Goal: Submit feedback/report problem

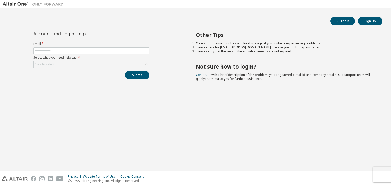
click at [92, 45] on label "Email *" at bounding box center [91, 44] width 116 height 4
click at [92, 47] on form "Email * Select what you need help with * Click to select" at bounding box center [91, 55] width 116 height 26
click at [87, 49] on input "text" at bounding box center [92, 51] width 114 height 4
type input "**********"
click at [79, 66] on div "Click to select" at bounding box center [92, 64] width 116 height 6
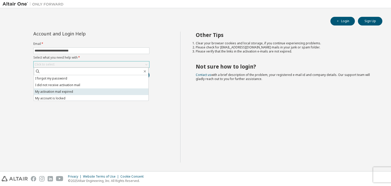
click at [77, 89] on li "My activation mail expired" at bounding box center [91, 91] width 115 height 7
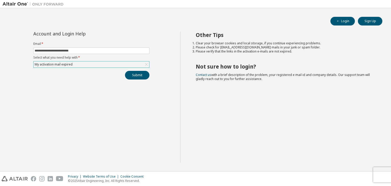
click at [75, 66] on div "My activation mail expired" at bounding box center [92, 64] width 116 height 6
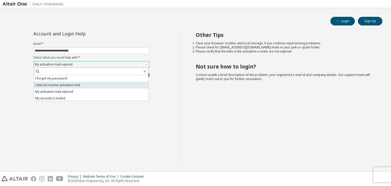
click at [68, 87] on li "I did not receive activation mail" at bounding box center [91, 85] width 115 height 7
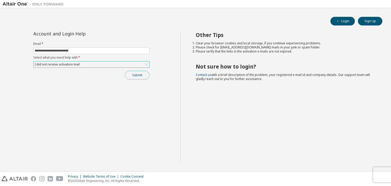
click at [135, 77] on button "Submit" at bounding box center [137, 75] width 24 height 9
click at [133, 76] on button "Submit" at bounding box center [137, 75] width 24 height 9
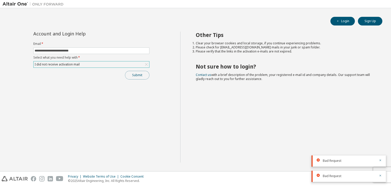
click at [133, 76] on button "Submit" at bounding box center [137, 75] width 24 height 9
click at [376, 141] on div "Bad Request" at bounding box center [349, 145] width 74 height 11
click at [379, 147] on button "button" at bounding box center [380, 145] width 3 height 5
click at [381, 159] on icon "button" at bounding box center [380, 160] width 3 height 3
click at [380, 175] on icon "button" at bounding box center [381, 176] width 2 height 2
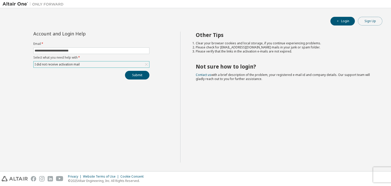
click at [372, 21] on button "Sign Up" at bounding box center [370, 21] width 24 height 9
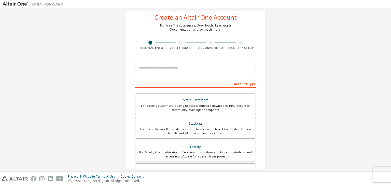
scroll to position [51, 0]
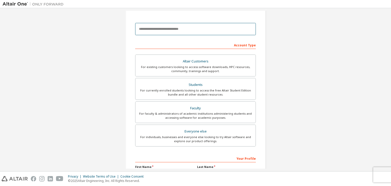
click at [167, 31] on input "email" at bounding box center [195, 29] width 121 height 12
type input "**********"
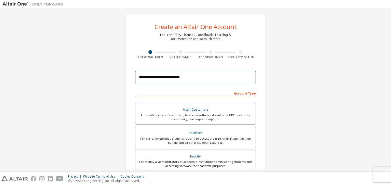
scroll to position [0, 0]
